Goal: Check status

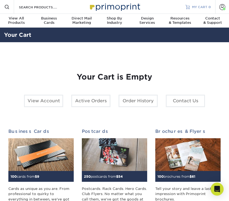
click at [204, 10] on link "MY CART 0" at bounding box center [197, 7] width 25 height 14
click at [226, 10] on link "Account" at bounding box center [222, 7] width 14 height 14
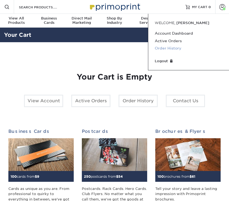
click at [170, 47] on link "Order History" at bounding box center [189, 48] width 68 height 7
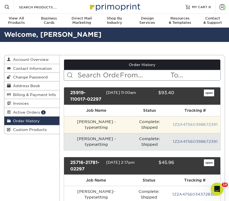
click at [192, 122] on link "1Z2A47560398672391" at bounding box center [195, 124] width 45 height 4
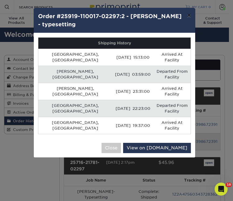
drag, startPoint x: 188, startPoint y: 16, endPoint x: 209, endPoint y: 1, distance: 24.9
click at [188, 16] on button "×" at bounding box center [189, 15] width 12 height 15
